Goal: Task Accomplishment & Management: Complete application form

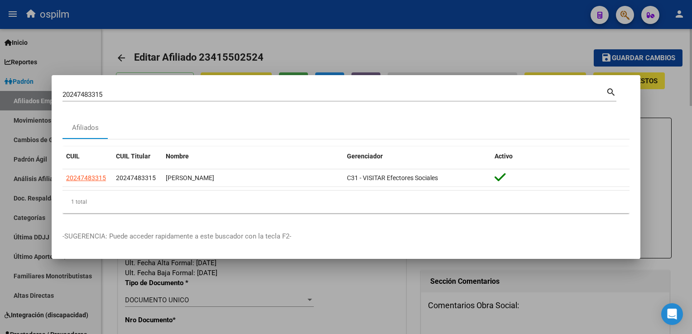
drag, startPoint x: 275, startPoint y: 43, endPoint x: 247, endPoint y: 49, distance: 28.7
click at [275, 43] on div at bounding box center [346, 167] width 692 height 334
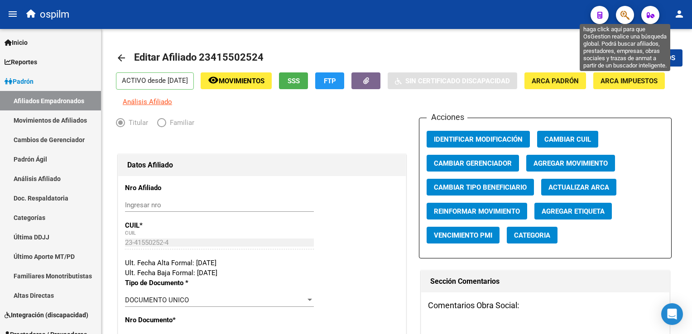
click at [622, 18] on icon "button" at bounding box center [625, 15] width 9 height 10
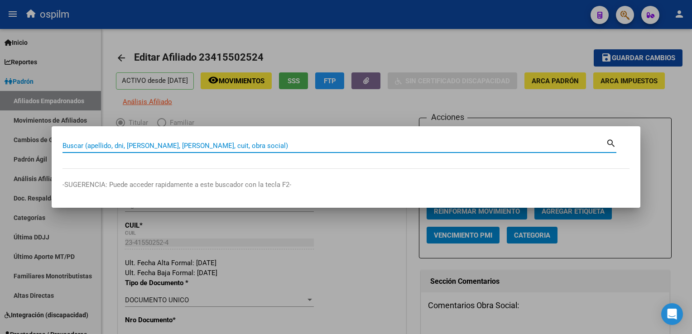
click at [107, 143] on input "Buscar (apellido, dni, [PERSON_NAME], [PERSON_NAME], cuit, obra social)" at bounding box center [335, 146] width 544 height 8
type input "20450103668"
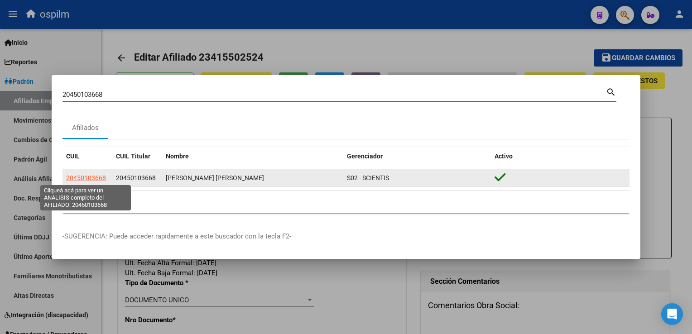
click at [98, 180] on span "20450103668" at bounding box center [86, 177] width 40 height 7
type textarea "20450103668"
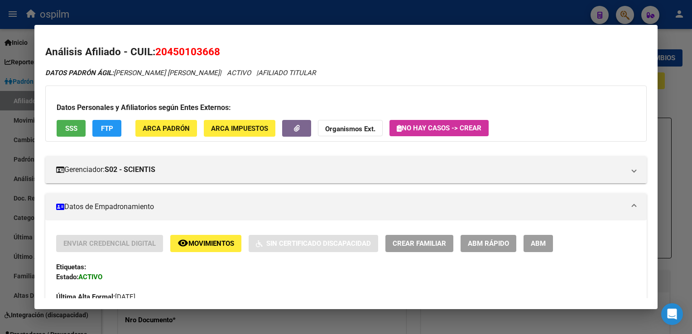
click at [196, 250] on button "remove_red_eye Movimientos" at bounding box center [205, 243] width 71 height 17
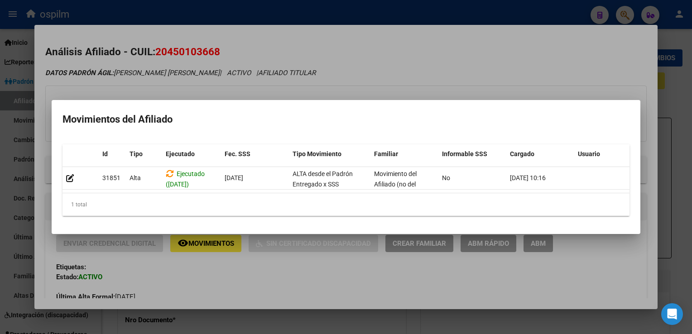
click at [434, 43] on div at bounding box center [346, 167] width 692 height 334
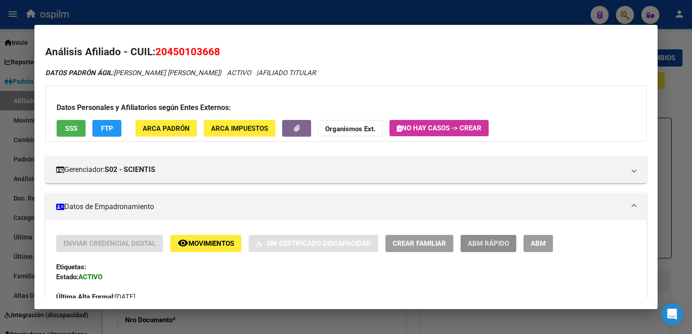
click at [496, 243] on span "ABM Rápido" at bounding box center [488, 244] width 41 height 8
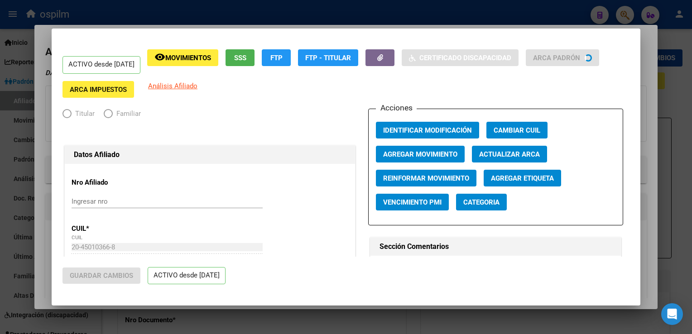
radio input "true"
type input "30-71585216-7"
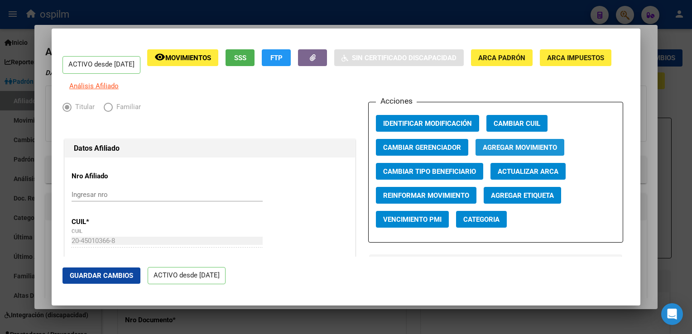
click at [513, 152] on span "Agregar Movimiento" at bounding box center [520, 148] width 74 height 8
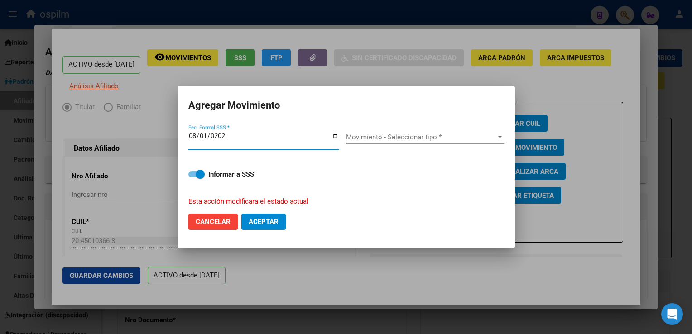
type input "[DATE]"
click at [430, 139] on span "Movimiento - Seleccionar tipo *" at bounding box center [421, 137] width 150 height 8
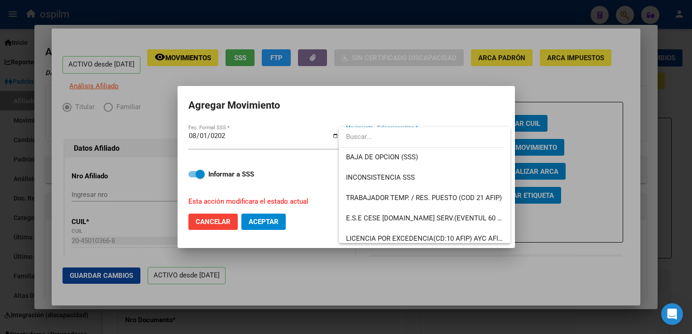
scroll to position [394, 0]
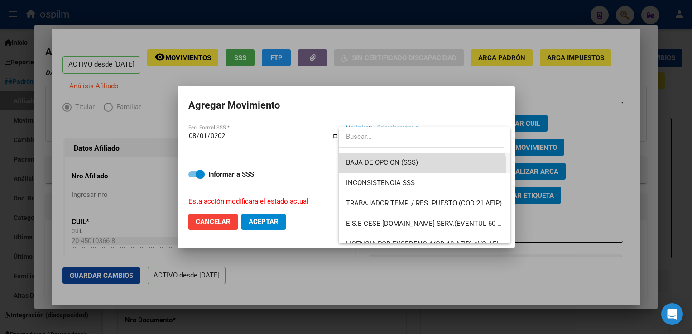
click at [422, 166] on span "BAJA DE OPCION (SSS)" at bounding box center [424, 163] width 157 height 20
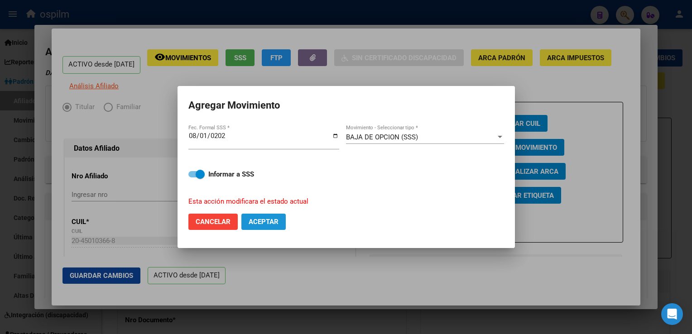
click at [269, 216] on button "Aceptar" at bounding box center [263, 222] width 44 height 16
checkbox input "false"
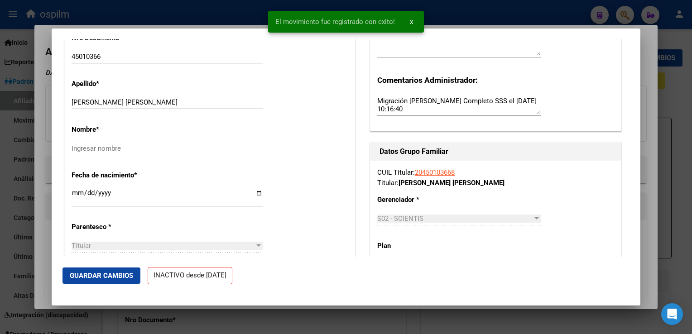
scroll to position [291, 0]
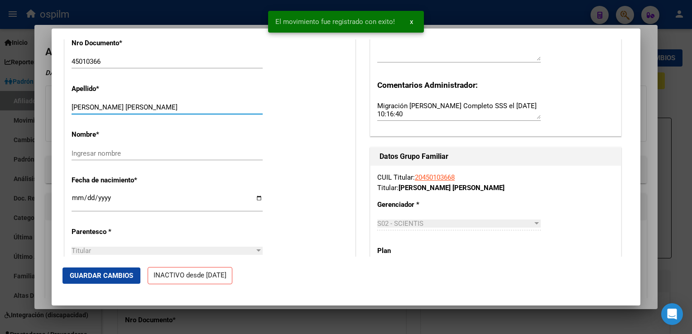
drag, startPoint x: 129, startPoint y: 114, endPoint x: 154, endPoint y: 118, distance: 25.3
click at [171, 111] on input "[PERSON_NAME] [PERSON_NAME]" at bounding box center [167, 107] width 191 height 8
type input "OLIVERA"
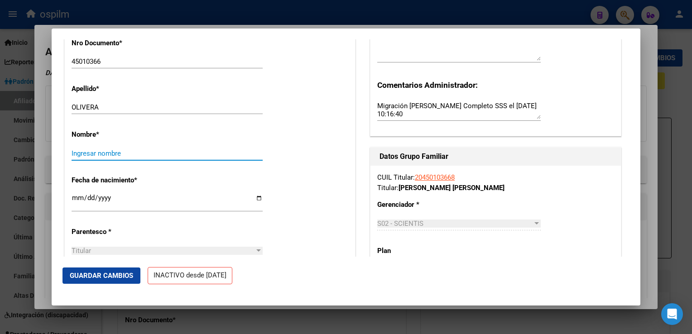
click at [86, 158] on input "Ingresar nombre" at bounding box center [167, 154] width 191 height 8
paste input "[PERSON_NAME]"
type input "[PERSON_NAME]"
click at [105, 272] on span "Guardar Cambios" at bounding box center [101, 276] width 63 height 8
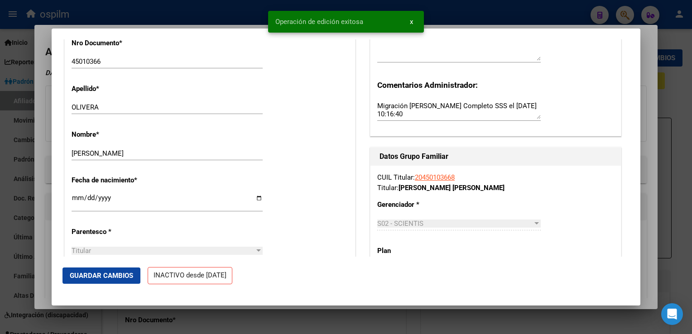
scroll to position [0, 0]
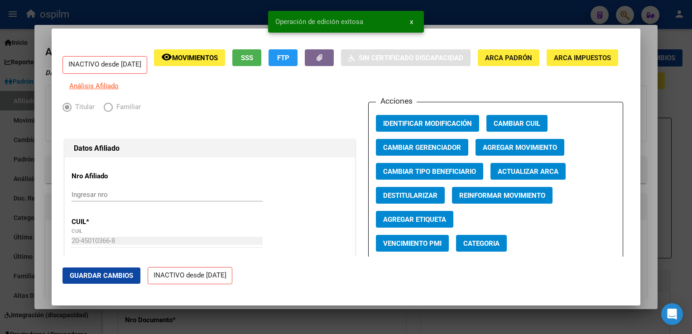
click at [644, 38] on div at bounding box center [346, 167] width 692 height 334
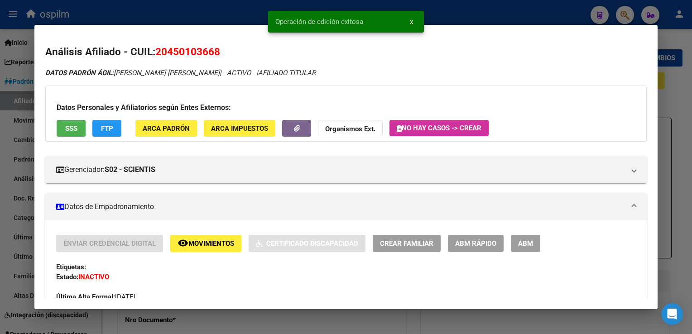
drag, startPoint x: 682, startPoint y: 100, endPoint x: 669, endPoint y: 2, distance: 98.3
click at [682, 96] on div at bounding box center [346, 167] width 692 height 334
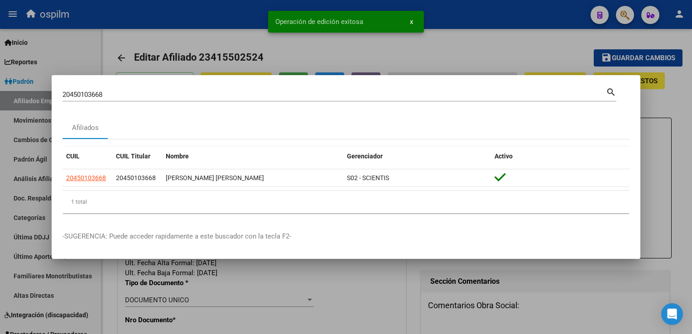
drag, startPoint x: 672, startPoint y: 108, endPoint x: 659, endPoint y: 1, distance: 107.3
click at [673, 92] on div at bounding box center [346, 167] width 692 height 334
